Goal: Task Accomplishment & Management: Manage account settings

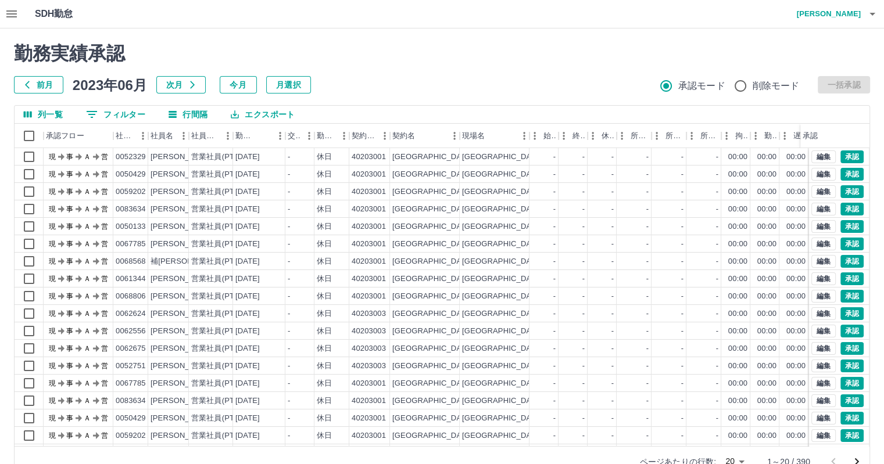
click at [740, 456] on body "SDH勤怠 [PERSON_NAME] 勤務実績承認 前月 2023年06月 次月 今月 月選択 承認モード 削除モード 一括承認 列一覧 0 フィルター 行…" at bounding box center [442, 245] width 884 height 491
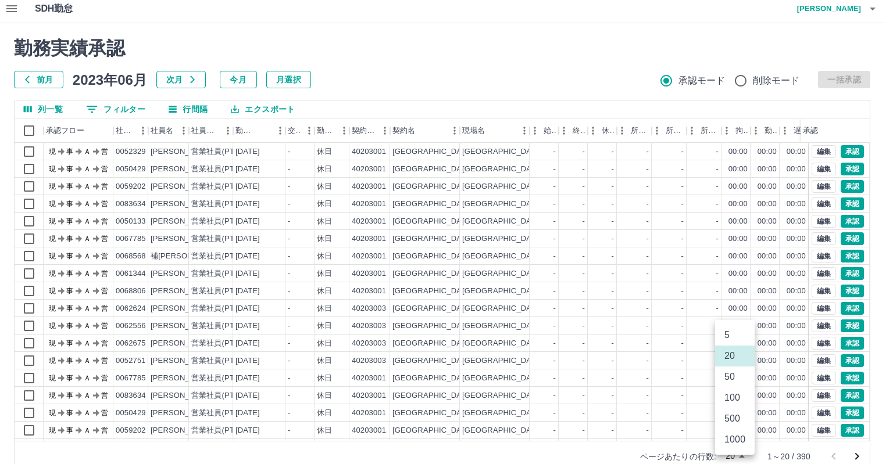
click at [733, 444] on li "1000" at bounding box center [735, 440] width 40 height 21
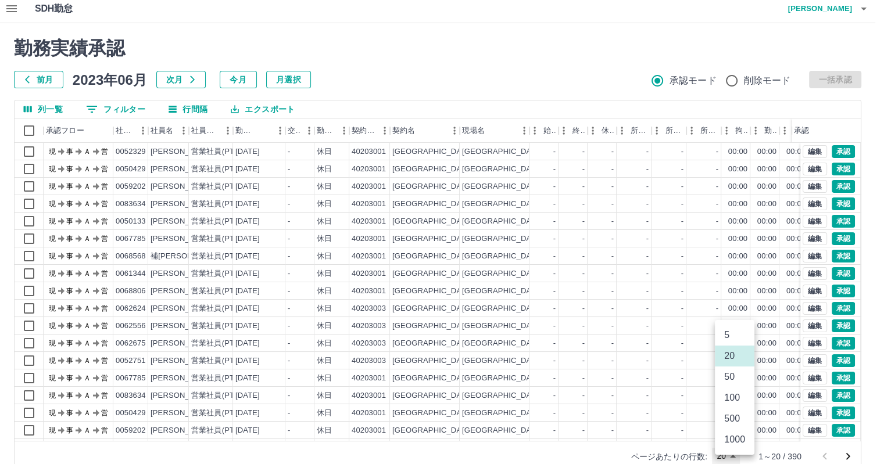
type input "****"
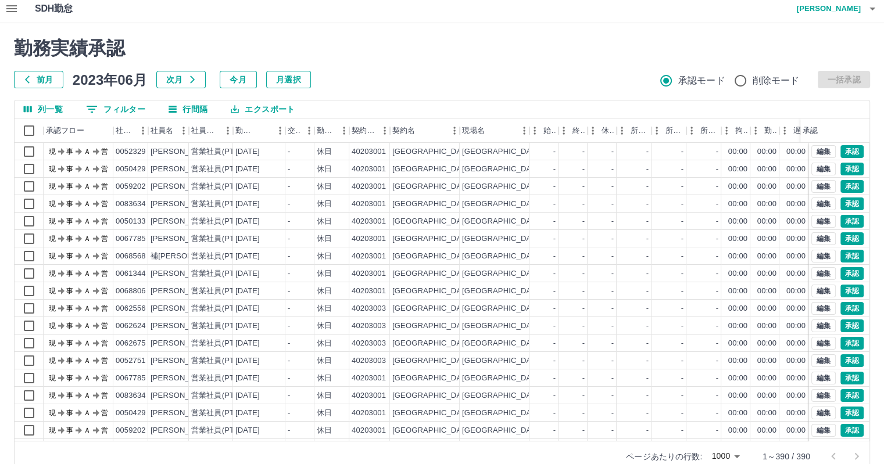
click at [238, 81] on button "今月" at bounding box center [238, 79] width 37 height 17
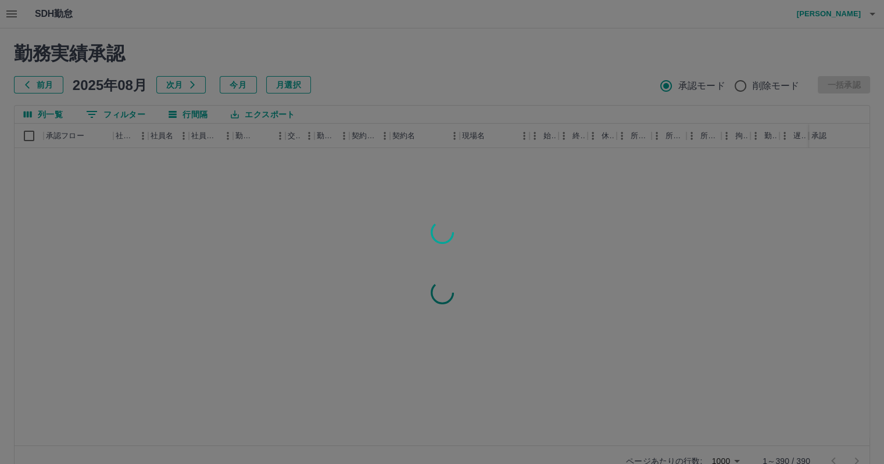
click at [30, 139] on div at bounding box center [442, 232] width 884 height 464
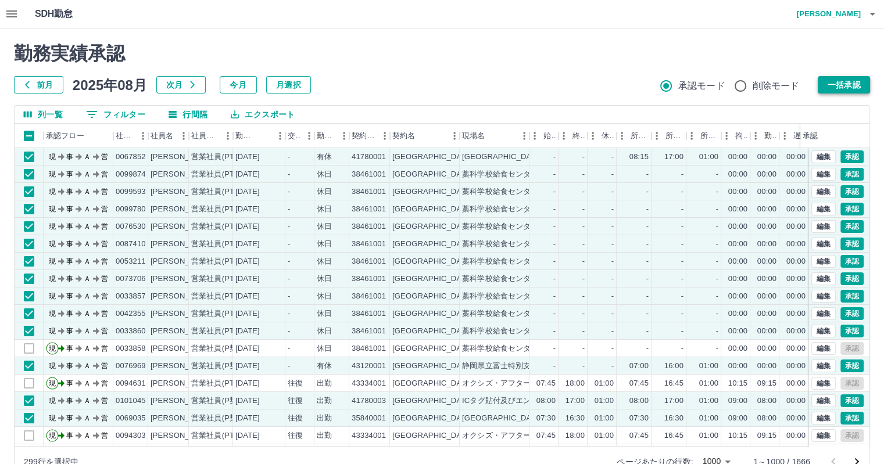
click at [838, 84] on button "一括承認" at bounding box center [844, 84] width 52 height 17
